Goal: Find specific page/section

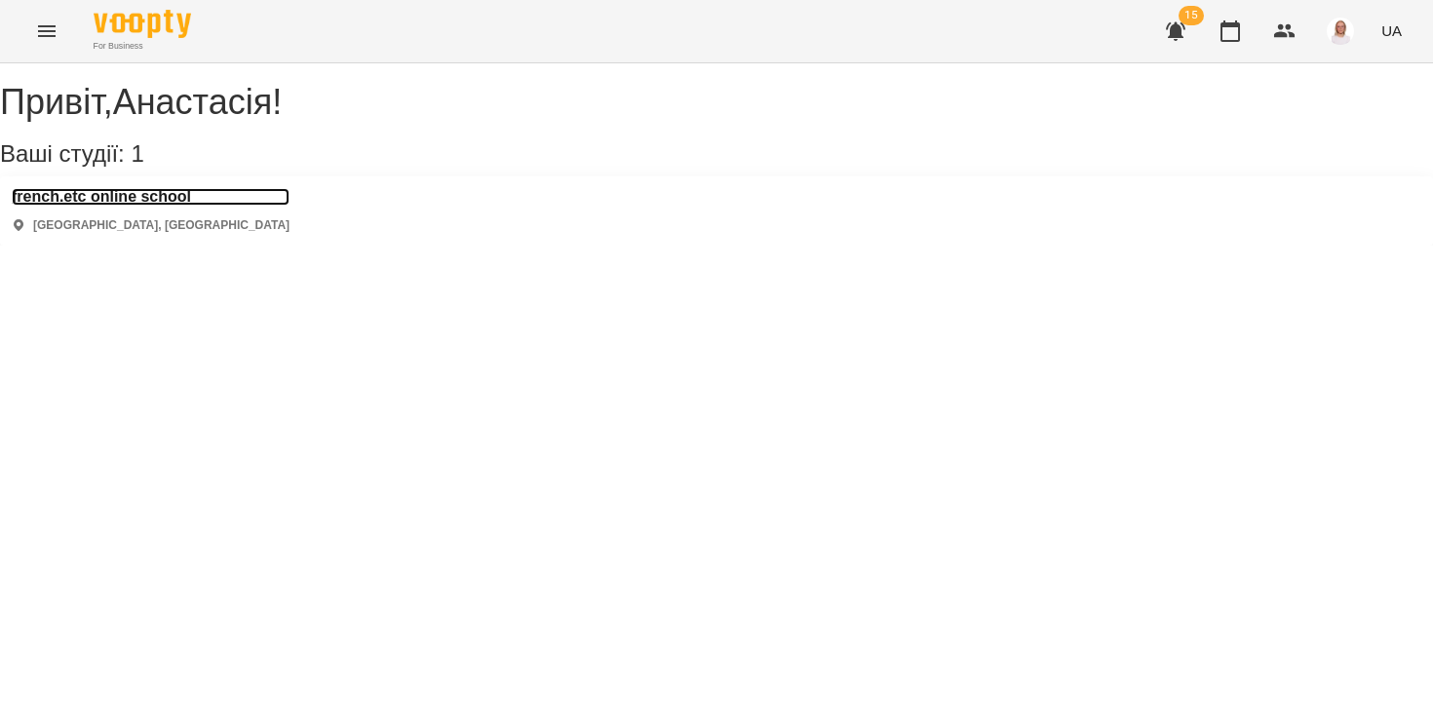
click at [206, 206] on h3 "french.etc online school" at bounding box center [151, 197] width 278 height 18
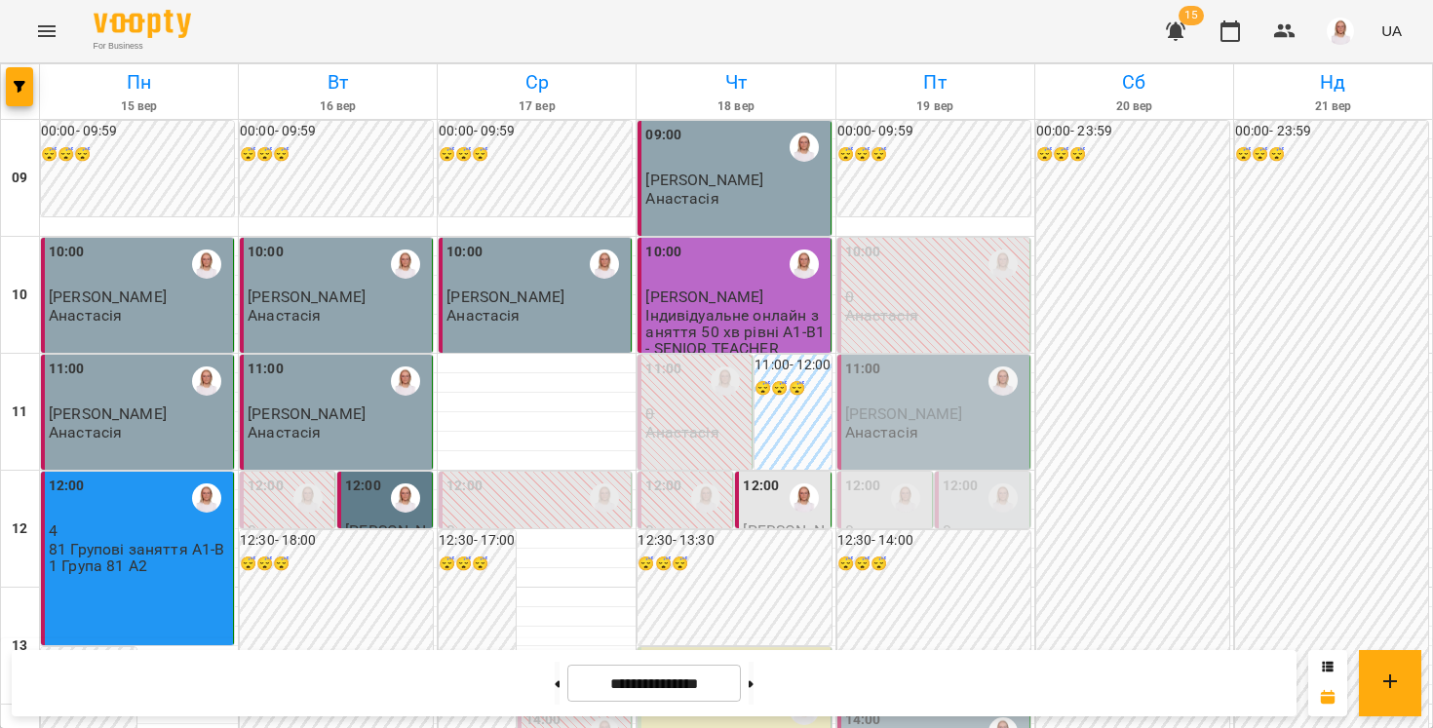
click at [752, 487] on label "12:00" at bounding box center [761, 486] width 36 height 21
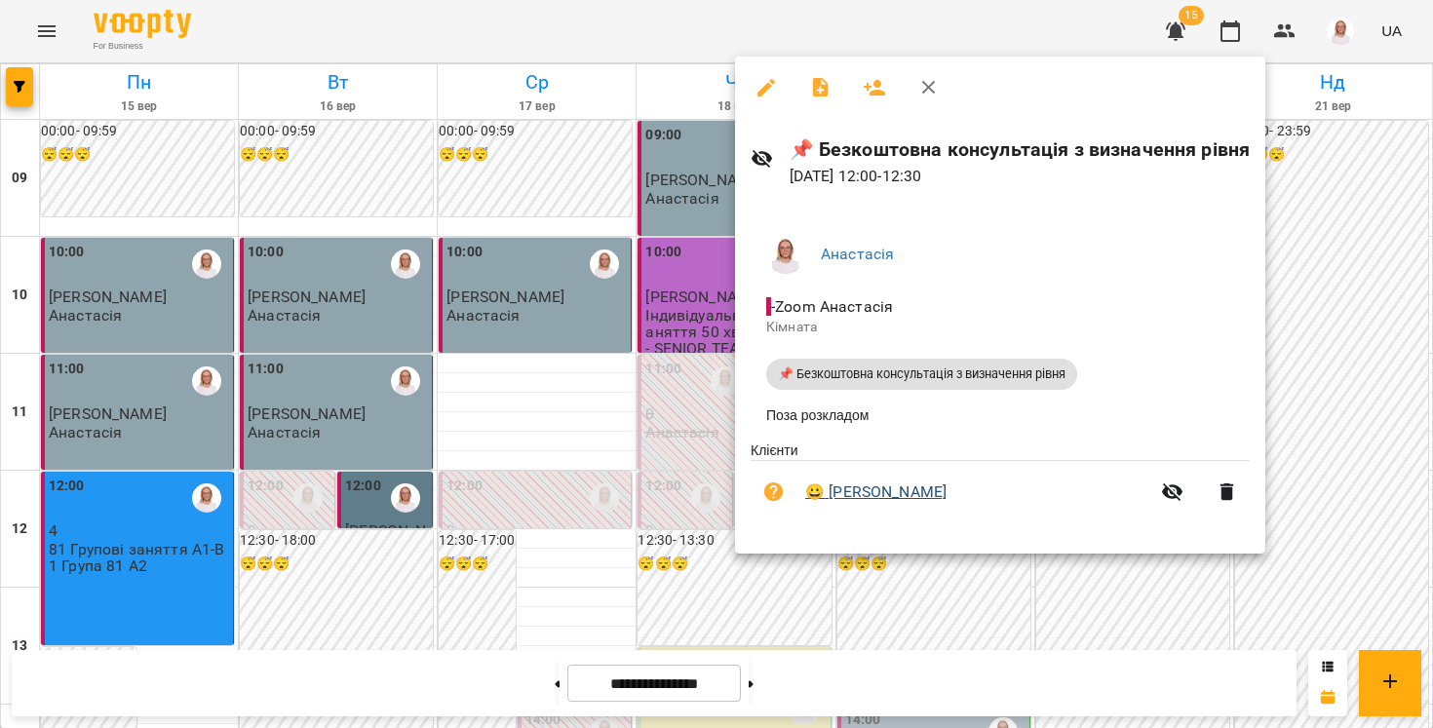
drag, startPoint x: 981, startPoint y: 498, endPoint x: 827, endPoint y: 486, distance: 154.6
click at [827, 487] on span "😀 Ольга Пилипенко" at bounding box center [977, 492] width 344 height 23
copy link "[PERSON_NAME]"
click at [899, 649] on div at bounding box center [716, 364] width 1433 height 728
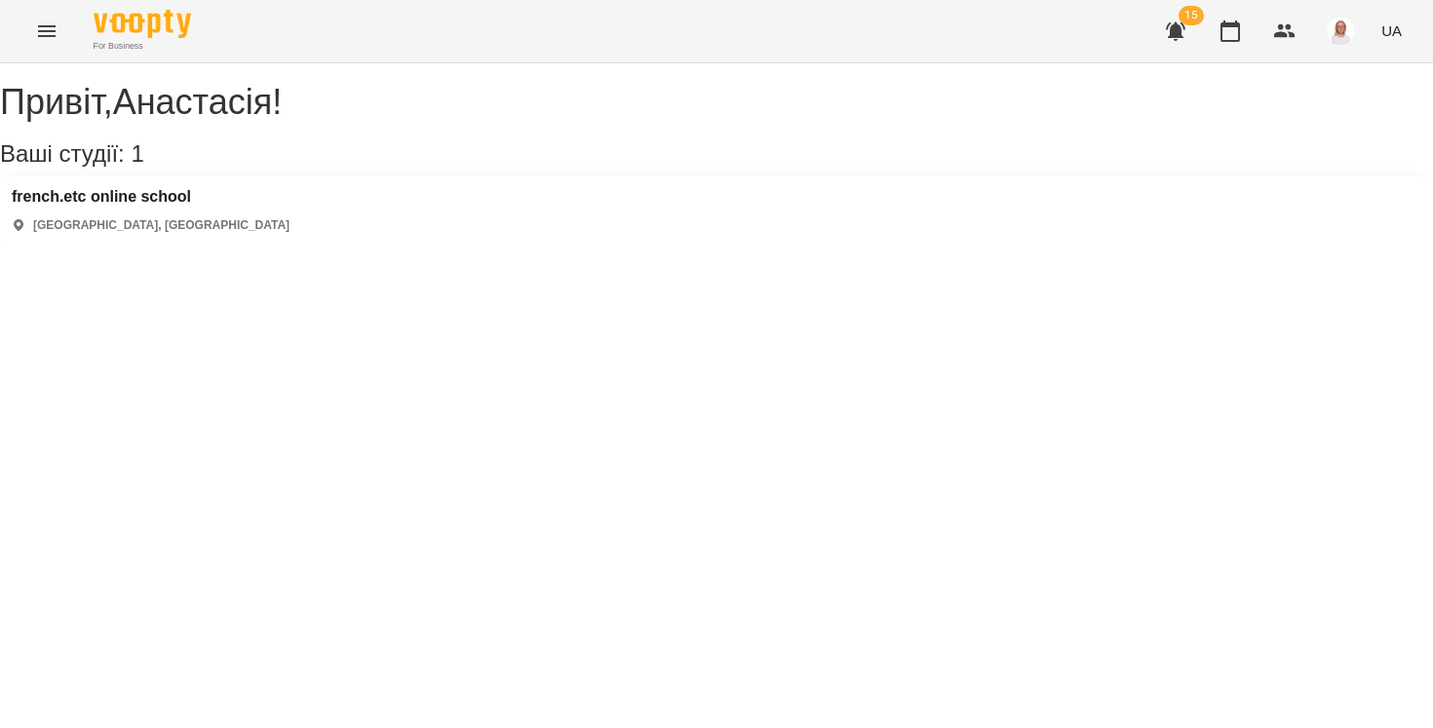
click at [196, 206] on div "french.etc online school [GEOGRAPHIC_DATA], [GEOGRAPHIC_DATA]" at bounding box center [716, 210] width 1433 height 69
click at [196, 206] on h3 "french.etc online school" at bounding box center [151, 197] width 278 height 18
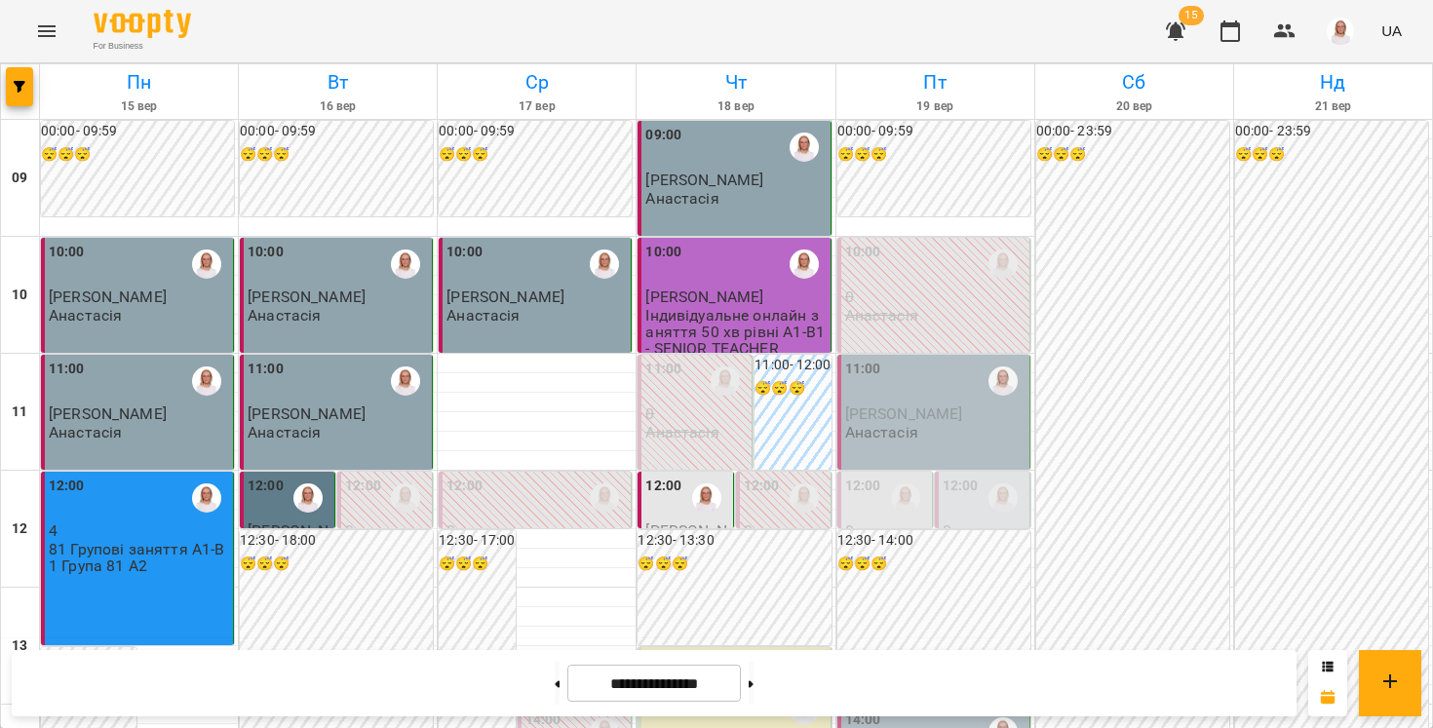
click at [668, 523] on span "[PERSON_NAME]" at bounding box center [685, 539] width 81 height 35
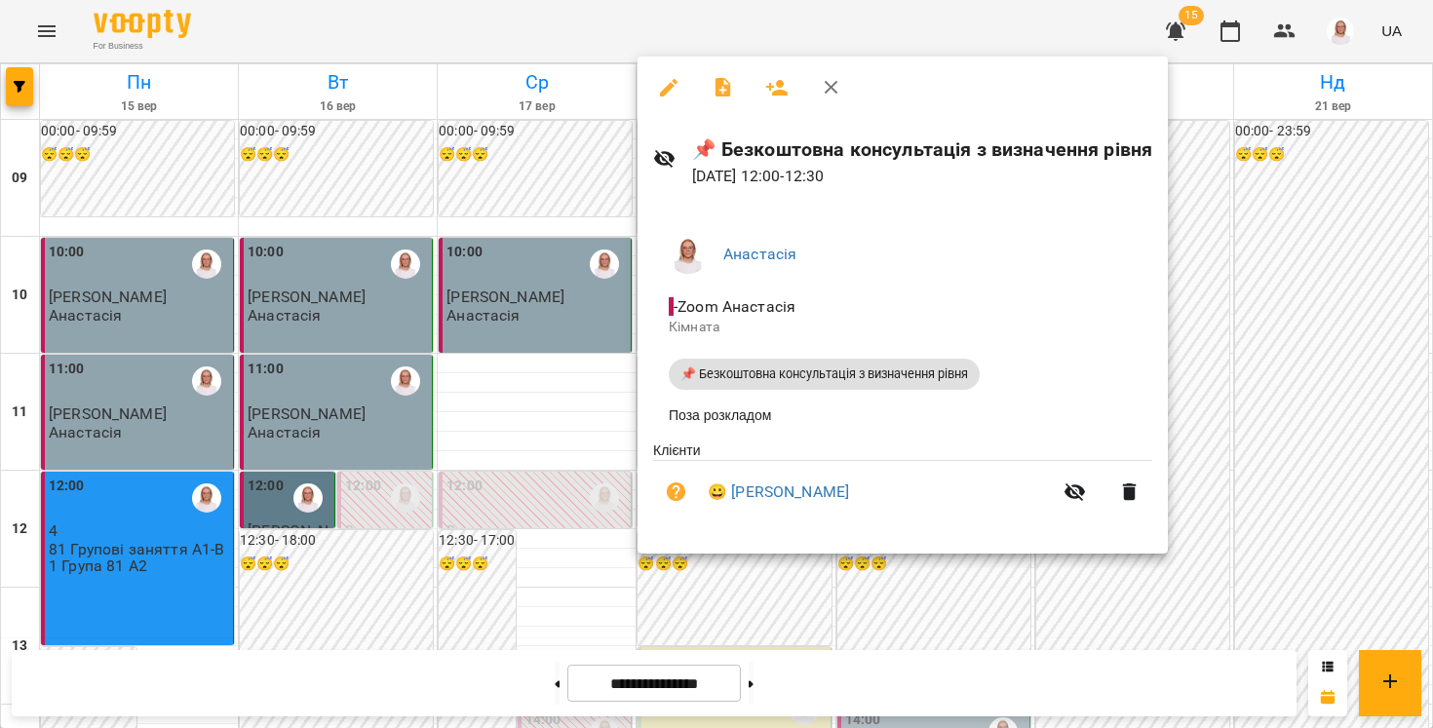
click at [670, 613] on div at bounding box center [716, 364] width 1433 height 728
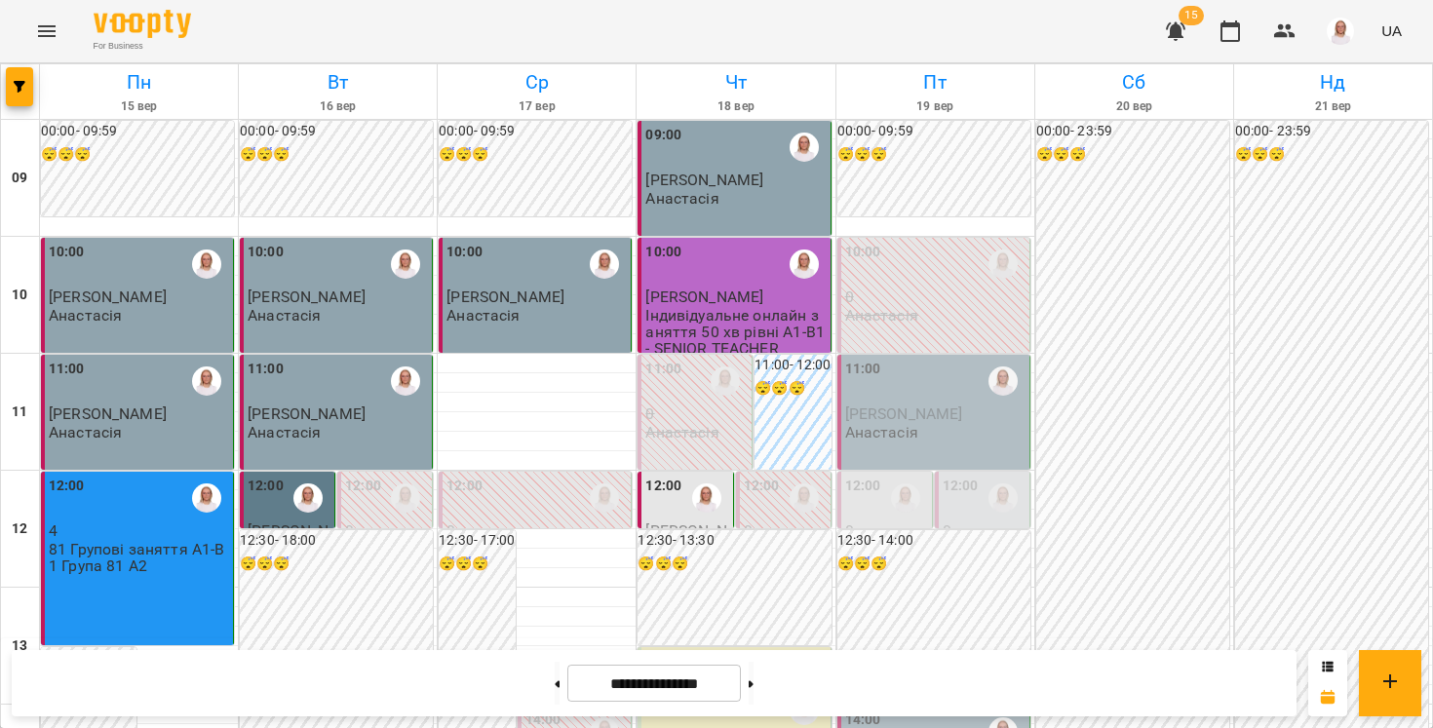
scroll to position [908, 0]
